Goal: Navigation & Orientation: Find specific page/section

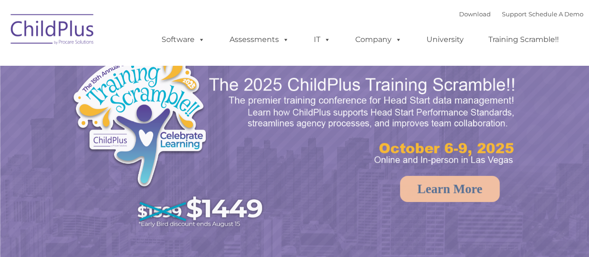
select select "MEDIUM"
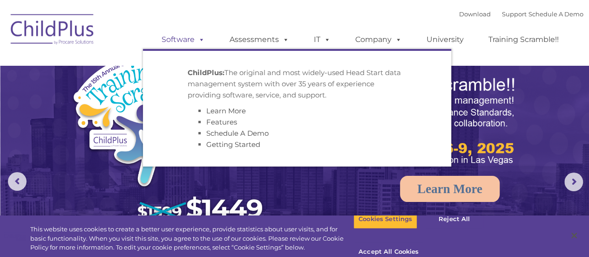
click at [190, 39] on link "Software" at bounding box center [183, 39] width 62 height 19
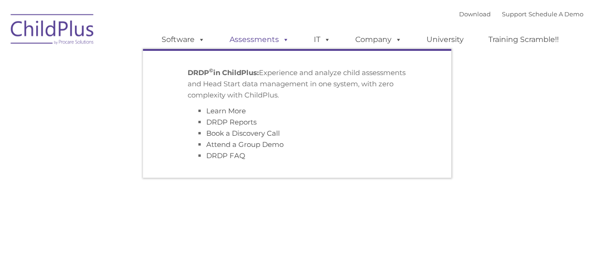
click at [259, 36] on link "Assessments" at bounding box center [259, 39] width 78 height 19
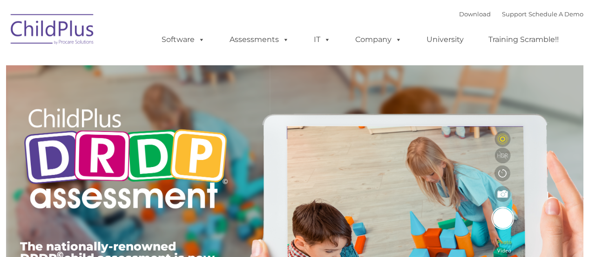
type input ""
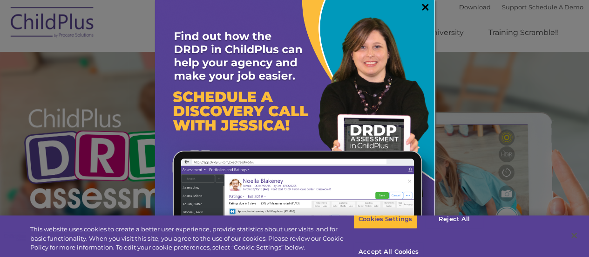
click at [420, 6] on link "×" at bounding box center [425, 6] width 11 height 9
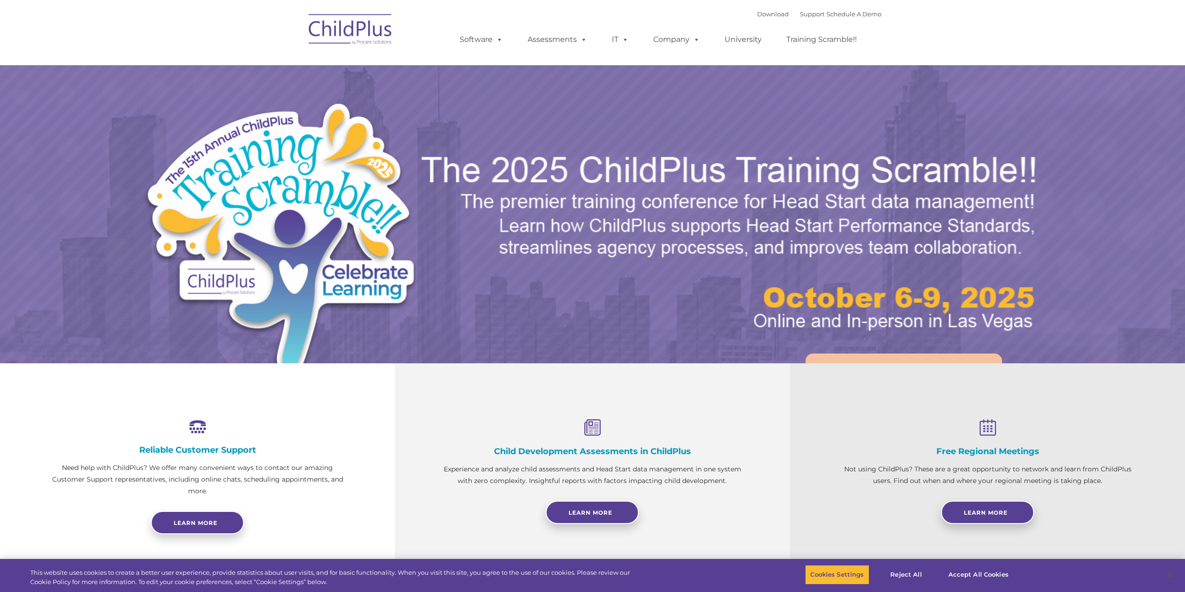
select select "MEDIUM"
